Goal: Task Accomplishment & Management: Manage account settings

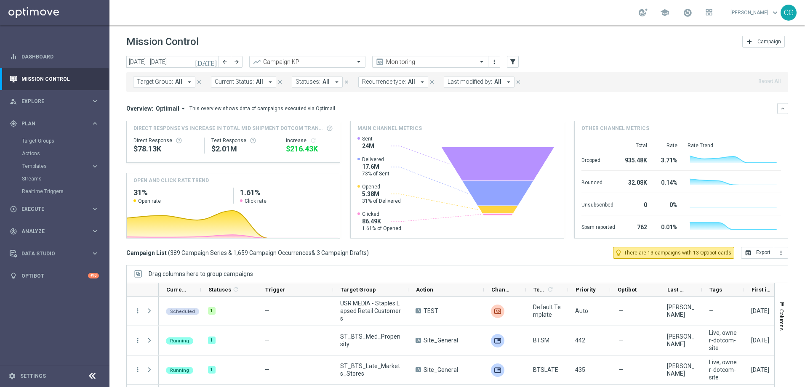
scroll to position [126, 0]
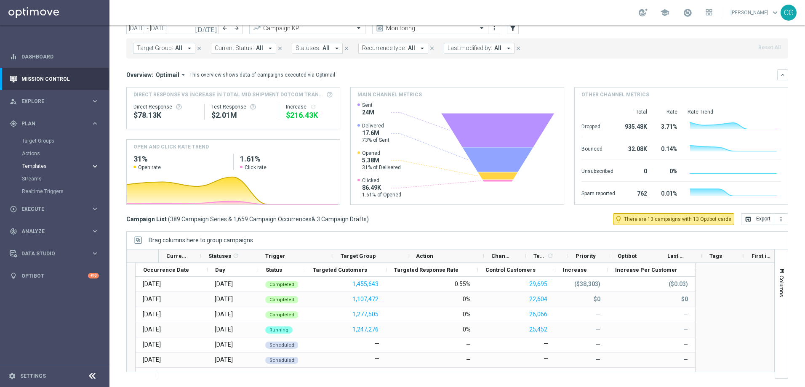
click at [43, 166] on span "Templates" at bounding box center [52, 166] width 60 height 5
click at [37, 175] on div "Optimail" at bounding box center [67, 179] width 82 height 13
click at [36, 182] on div "Optimail" at bounding box center [67, 179] width 82 height 13
click at [35, 178] on link "Optimail" at bounding box center [56, 178] width 61 height 7
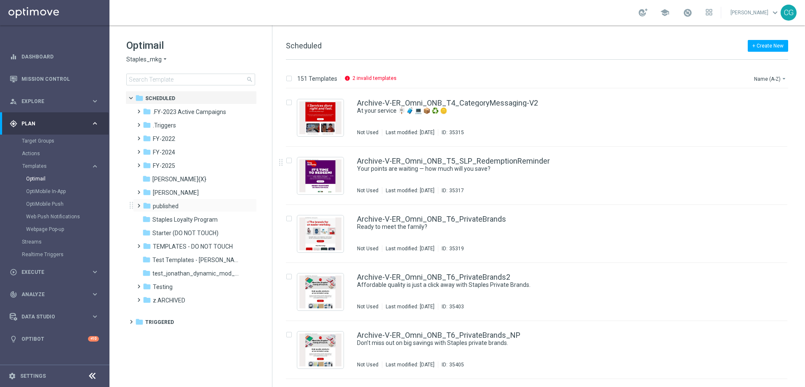
click at [139, 204] on span at bounding box center [137, 201] width 4 height 3
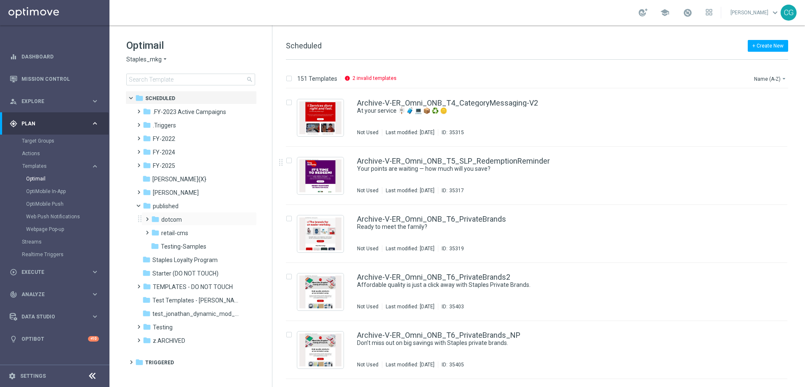
click at [145, 217] on span at bounding box center [146, 215] width 4 height 3
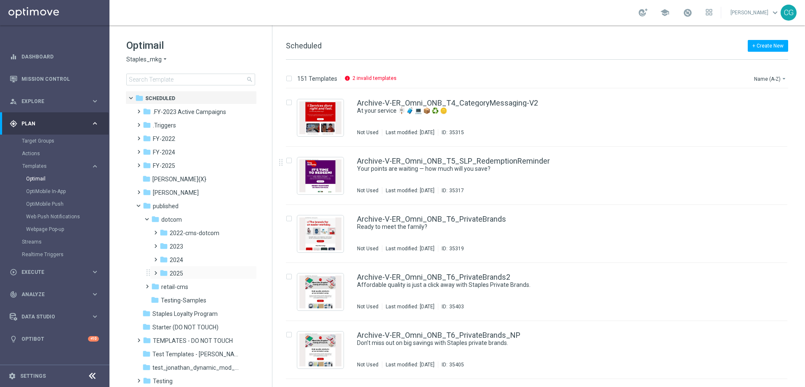
click at [153, 277] on span at bounding box center [156, 272] width 8 height 11
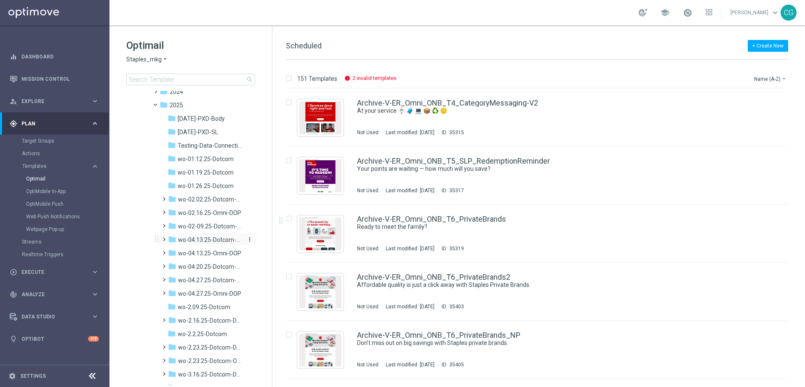
scroll to position [126, 0]
click at [248, 148] on icon "more_vert" at bounding box center [249, 147] width 7 height 7
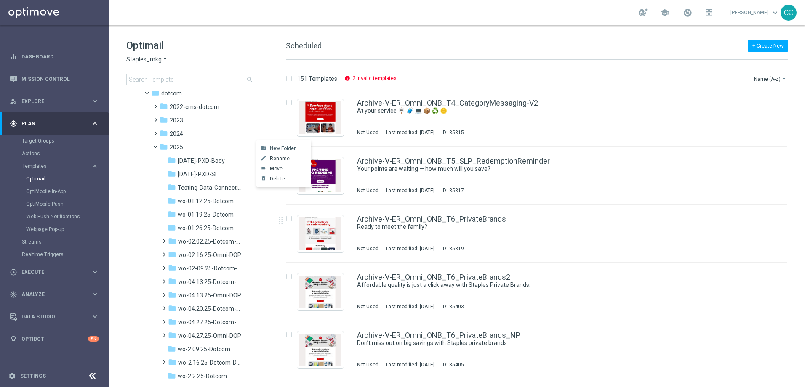
click at [285, 150] on span "New Folder" at bounding box center [283, 148] width 26 height 7
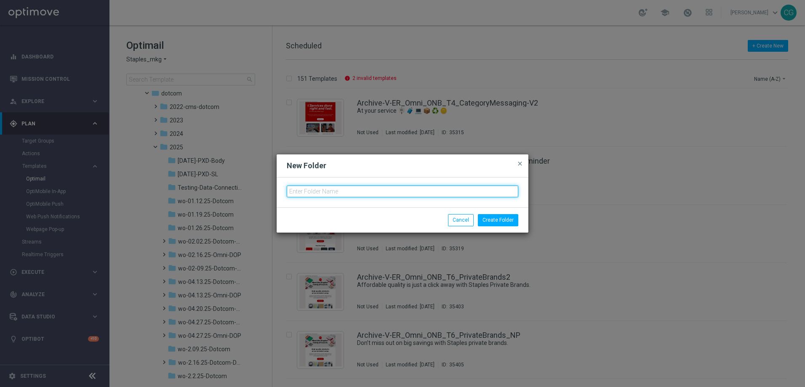
click at [381, 196] on input "text" at bounding box center [402, 192] width 231 height 12
type input "wo-8.17.25-Omni-DOP"
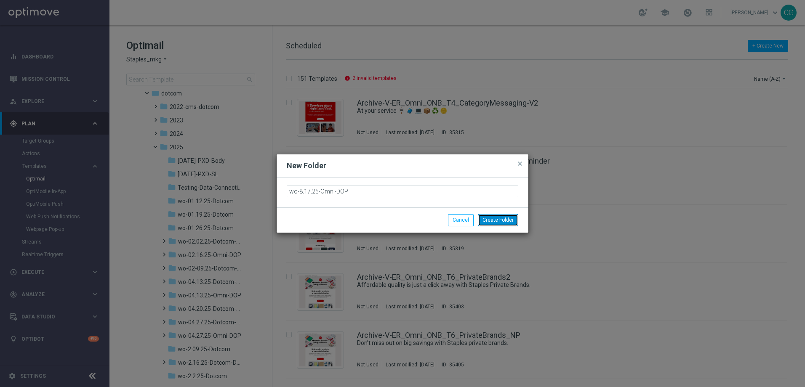
click at [502, 224] on button "Create Folder" at bounding box center [498, 220] width 40 height 12
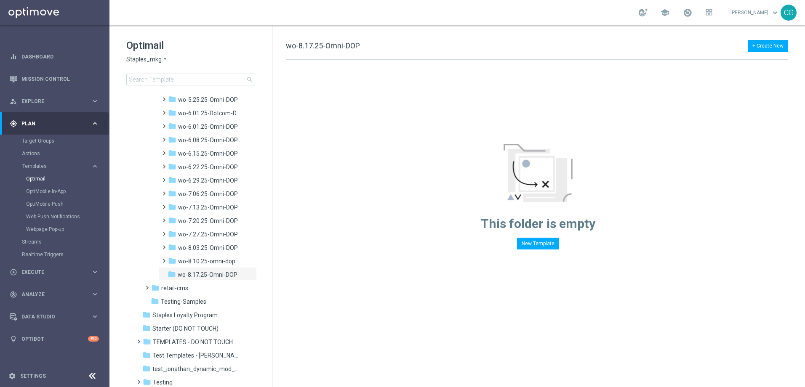
scroll to position [715, 0]
